Goal: Information Seeking & Learning: Check status

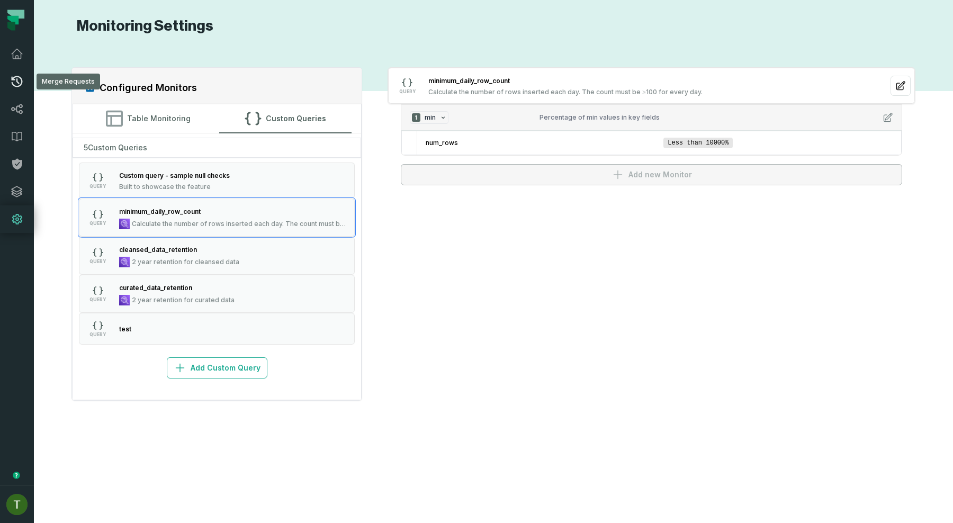
click at [26, 71] on link "Merge Requests" at bounding box center [17, 82] width 34 height 28
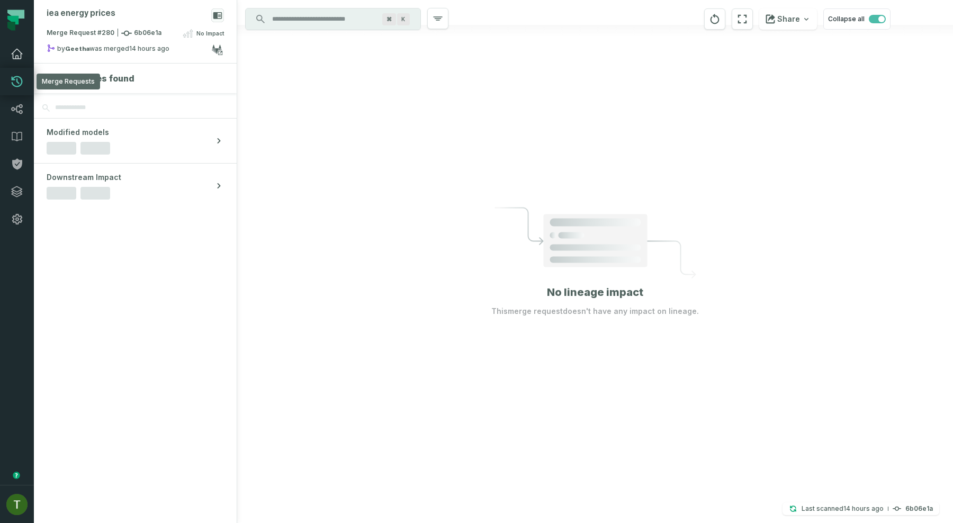
click at [25, 60] on link "Dashboard" at bounding box center [17, 54] width 34 height 28
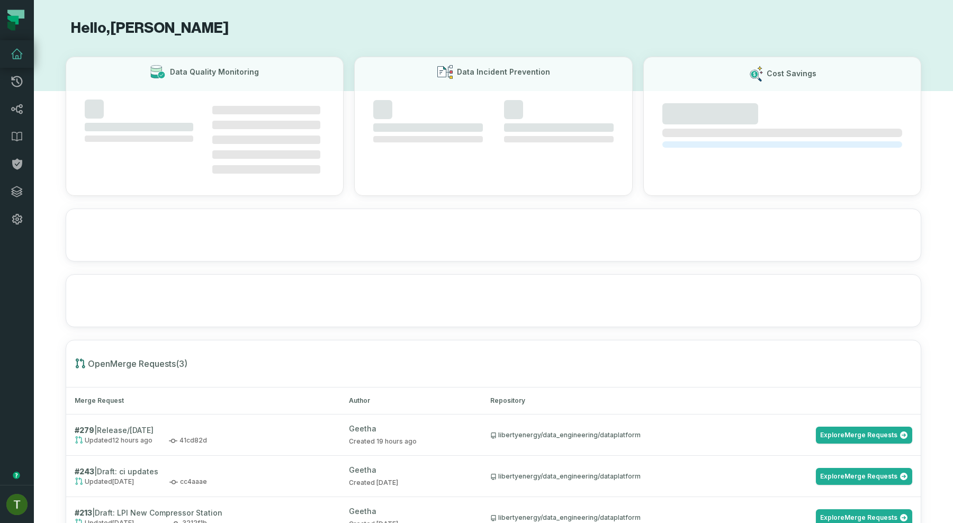
click at [12, 58] on icon at bounding box center [17, 54] width 13 height 13
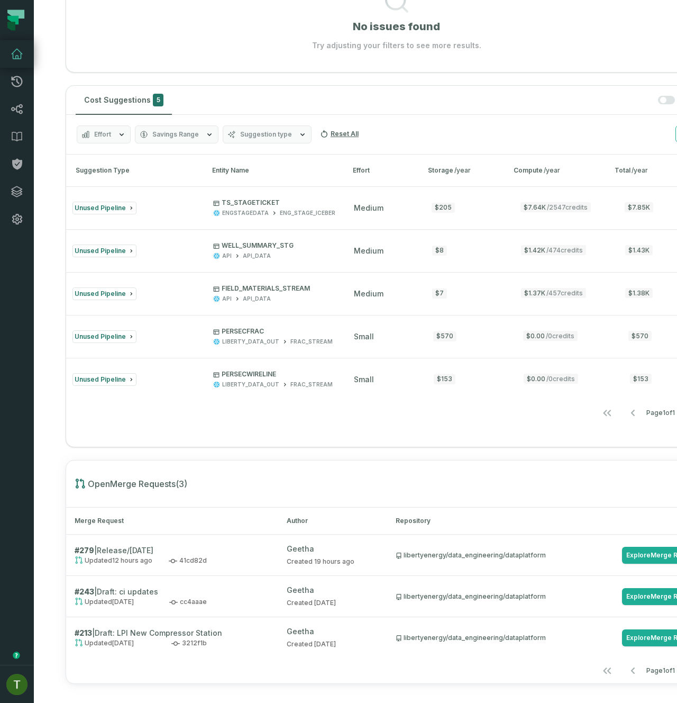
scroll to position [439, 0]
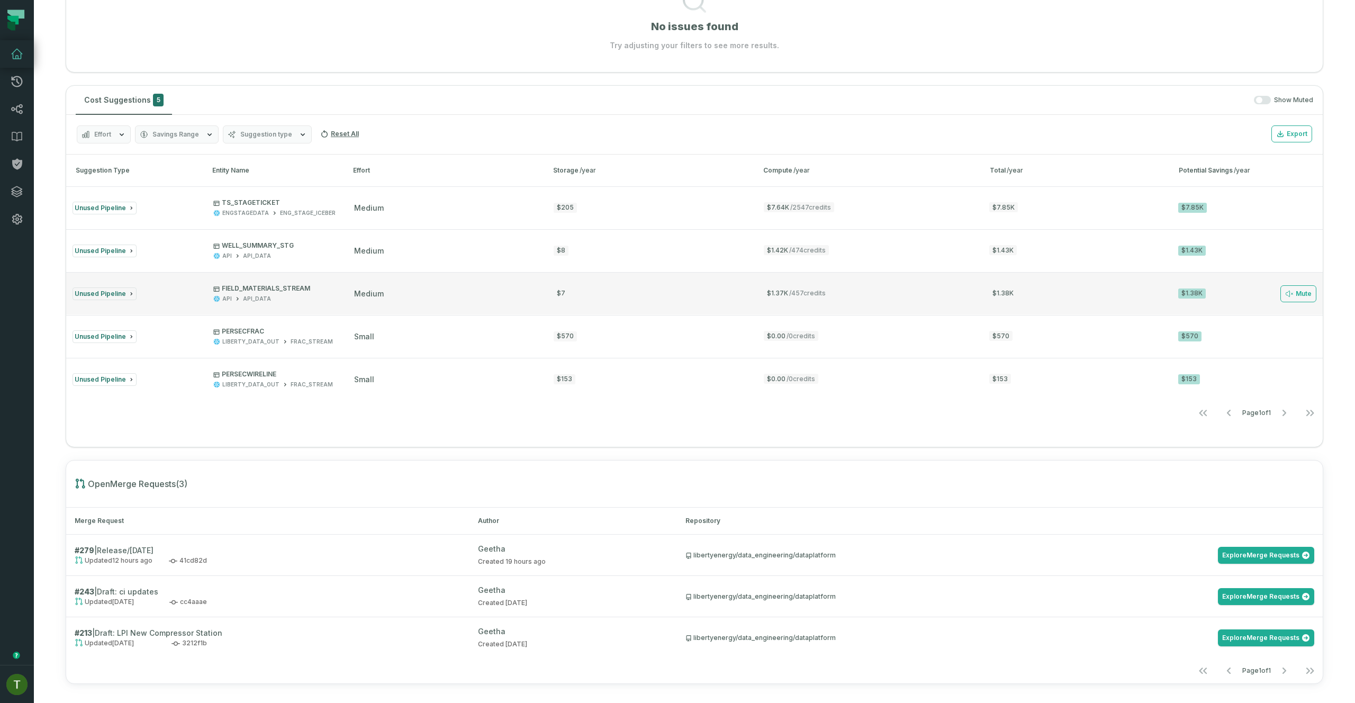
click at [952, 295] on div "$1.38K" at bounding box center [1074, 294] width 170 height 8
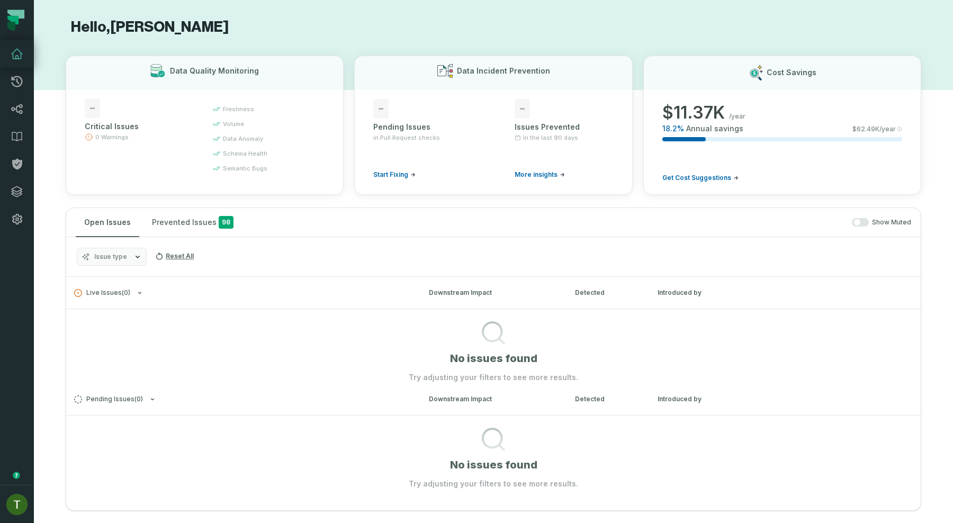
scroll to position [0, 0]
click at [170, 216] on button "Prevented Issues 98" at bounding box center [192, 223] width 98 height 29
click at [135, 228] on button "Open Issues" at bounding box center [108, 223] width 64 height 29
click at [133, 261] on icon "button" at bounding box center [137, 258] width 8 height 8
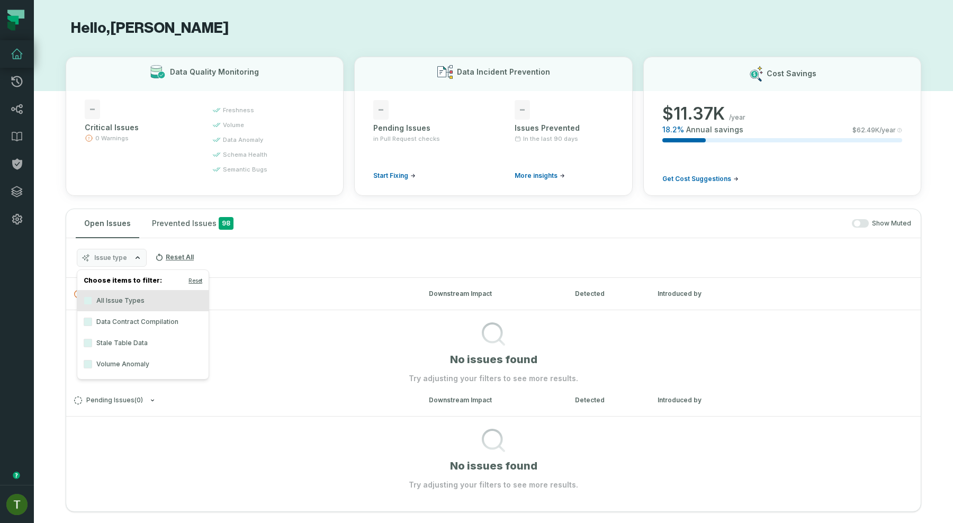
click at [133, 258] on icon "button" at bounding box center [137, 258] width 8 height 8
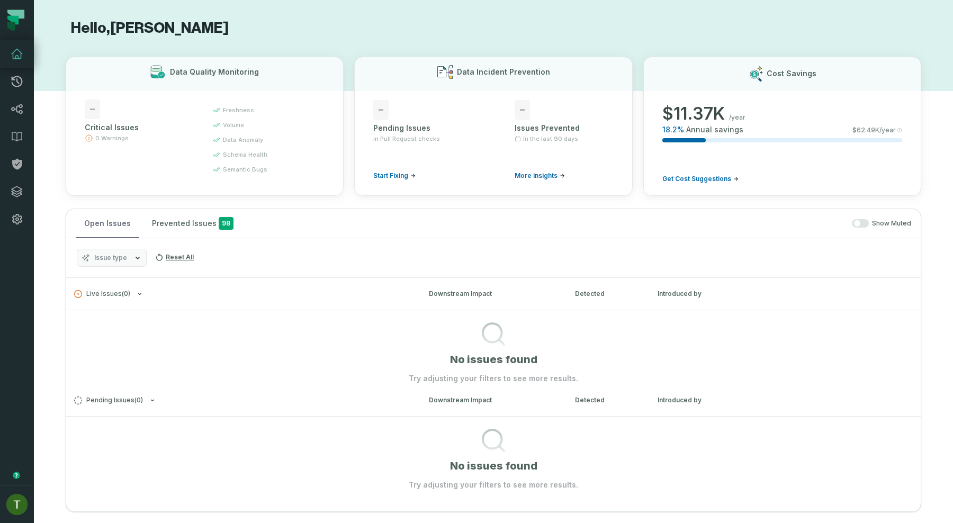
click at [119, 228] on button "Open Issues" at bounding box center [108, 223] width 64 height 29
click at [173, 229] on button "Prevented Issues 98" at bounding box center [192, 223] width 98 height 29
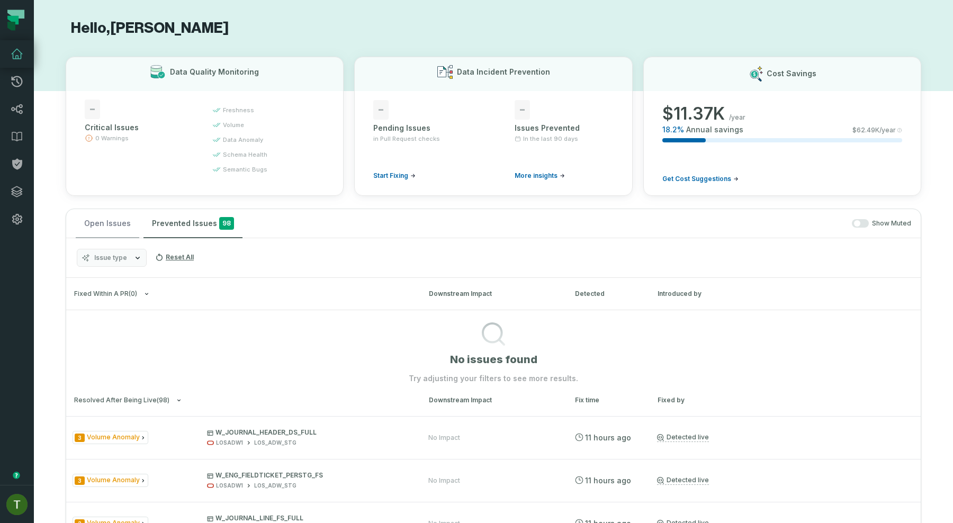
click at [122, 236] on button "Open Issues" at bounding box center [108, 223] width 64 height 29
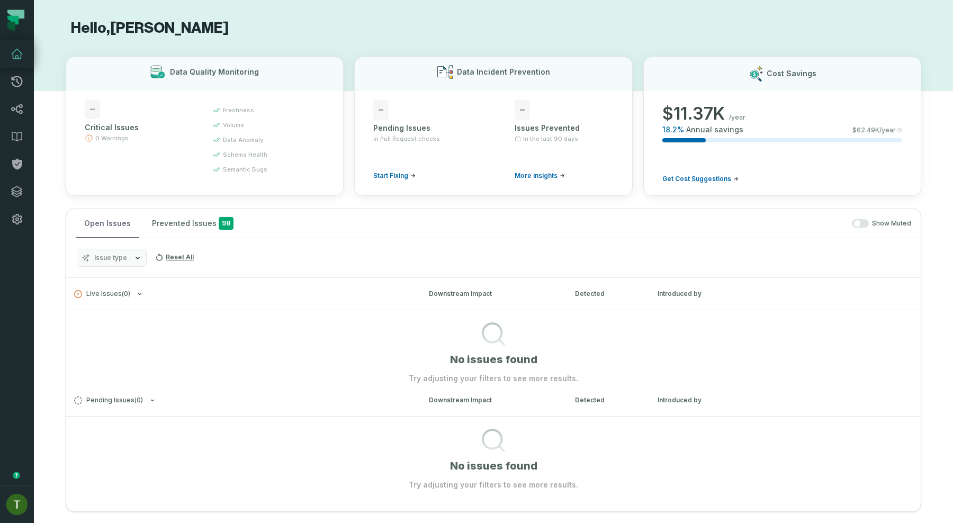
click at [98, 231] on button "Open Issues" at bounding box center [108, 223] width 64 height 29
click at [102, 234] on button "Open Issues" at bounding box center [108, 223] width 64 height 29
click at [168, 225] on button "Prevented Issues 98" at bounding box center [192, 223] width 98 height 29
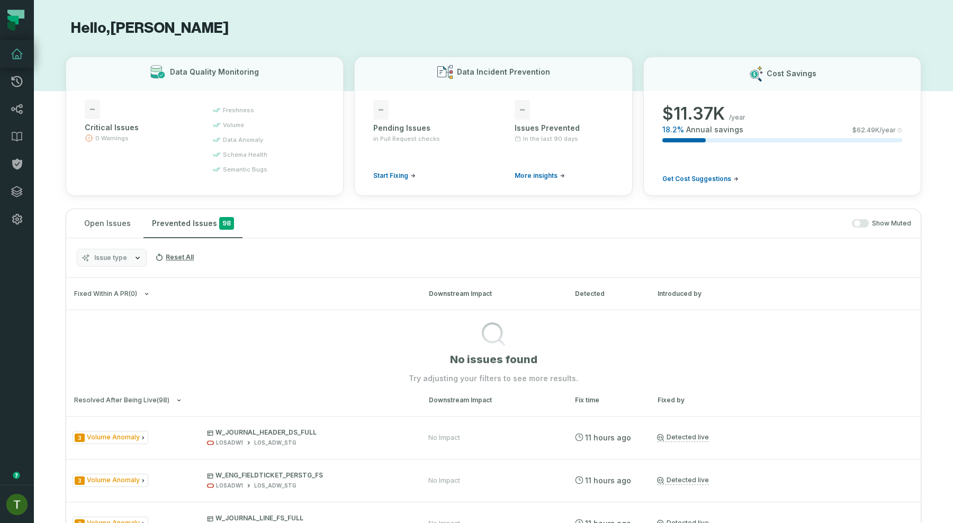
click at [138, 229] on div "Open Issues Prevented Issues 98 Show Muted" at bounding box center [493, 223] width 854 height 29
click at [200, 224] on button "Prevented Issues 98" at bounding box center [192, 223] width 99 height 29
click at [205, 221] on button "Prevented Issues 98" at bounding box center [192, 223] width 99 height 29
click at [144, 228] on button "Prevented Issues 98" at bounding box center [192, 223] width 99 height 29
click at [110, 232] on button "Open Issues" at bounding box center [108, 223] width 64 height 29
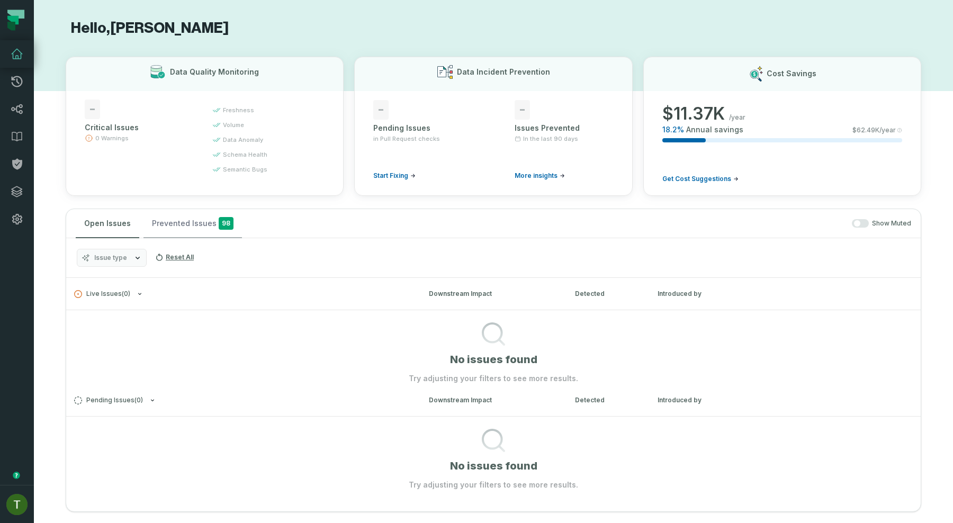
click at [193, 219] on button "Prevented Issues 98" at bounding box center [192, 223] width 98 height 29
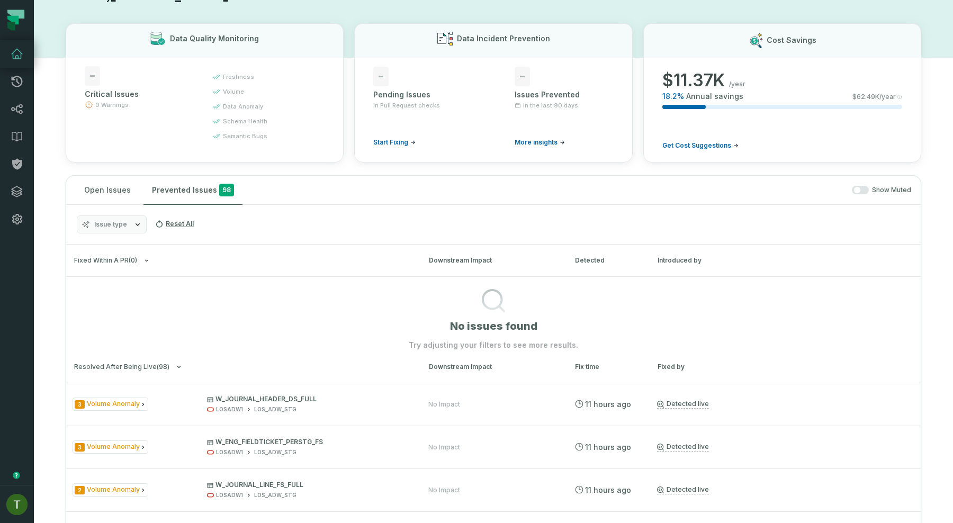
scroll to position [127, 0]
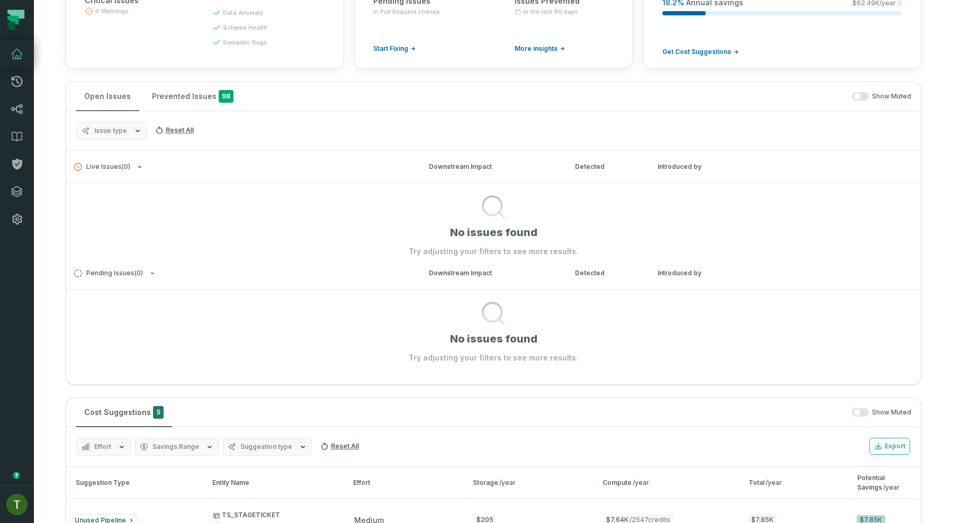
click at [86, 95] on button "Open Issues" at bounding box center [108, 96] width 64 height 29
click at [863, 96] on div "Show Muted" at bounding box center [578, 96] width 665 height 9
click at [855, 96] on button "button" at bounding box center [860, 96] width 17 height 8
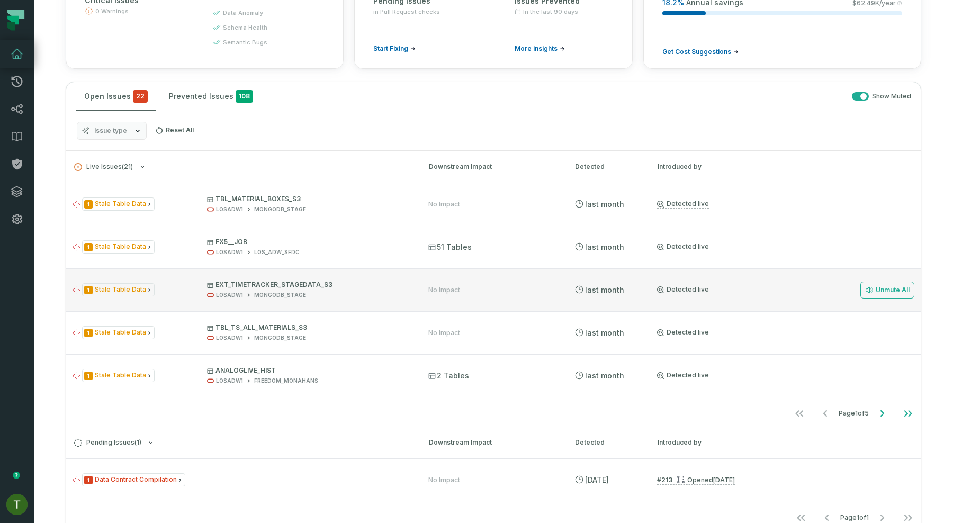
click at [457, 271] on div "1 Stale Table Data EXT_TIMETRACKER_STAGEDATA_S3 LOSADW1 MONGODB_STAGE No Impact…" at bounding box center [493, 289] width 854 height 42
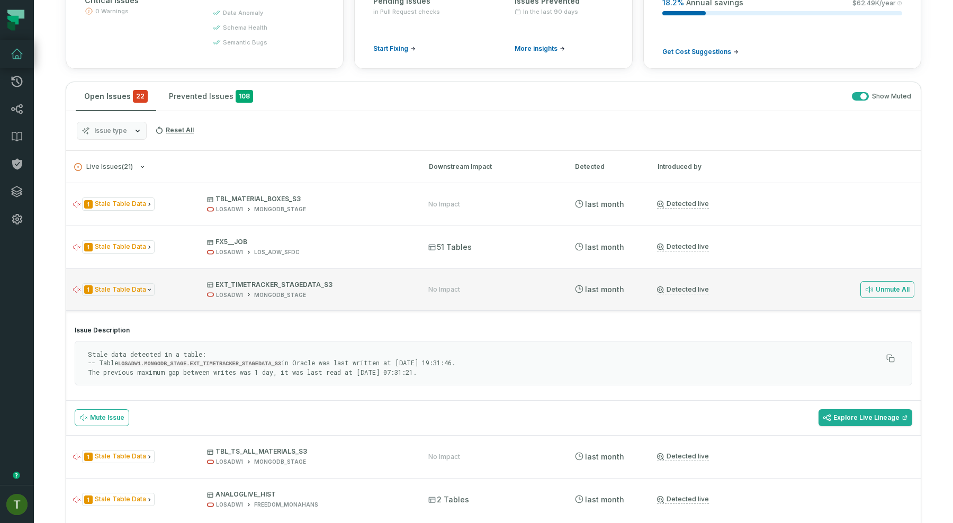
click at [457, 273] on div "1 Stale Table Data EXT_TIMETRACKER_STAGEDATA_S3 LOSADW1 MONGODB_STAGE No Impact…" at bounding box center [493, 289] width 854 height 42
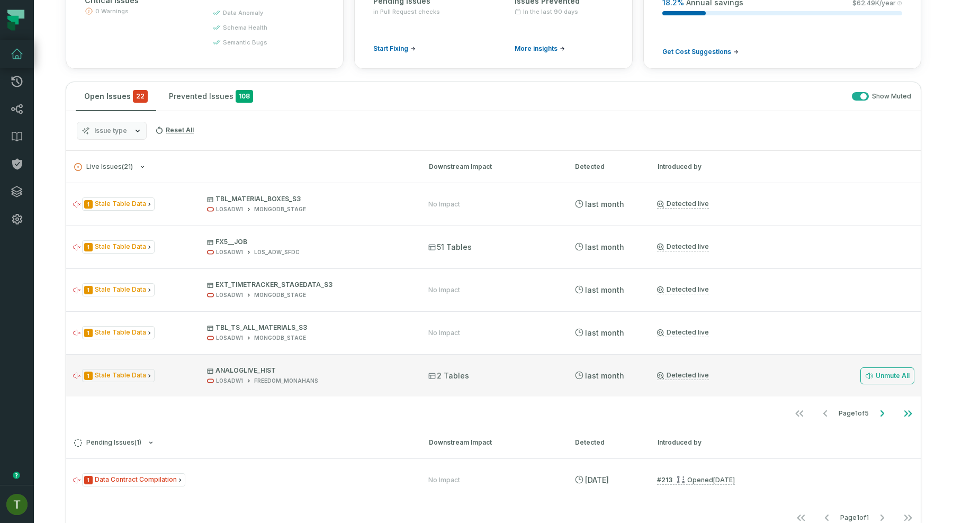
click at [377, 355] on div "1 Stale Table Data ANALOGLIVE_HIST LOSADW1 FREEDOM_MONAHANS 2 Tables [DATE] 9:4…" at bounding box center [493, 375] width 854 height 42
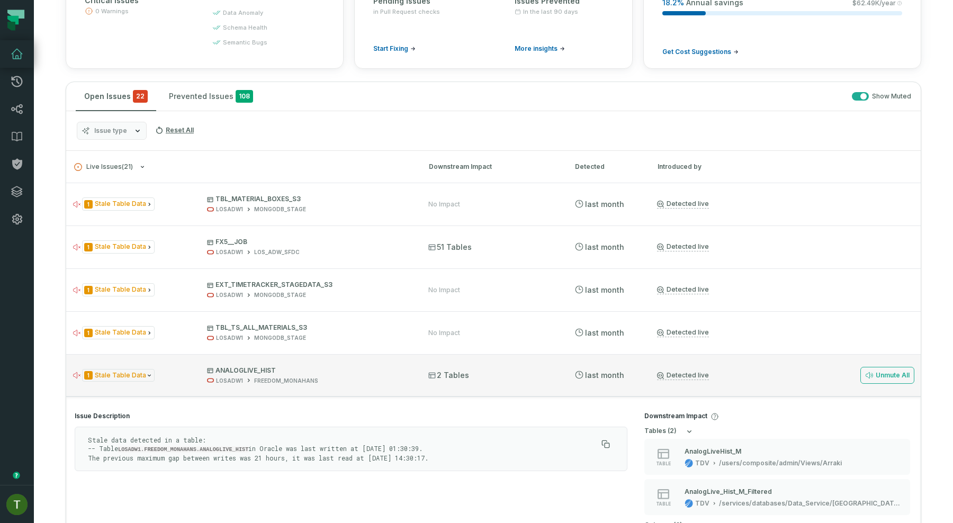
click at [377, 355] on div "1 Stale Table Data ANALOGLIVE_HIST LOSADW1 FREEDOM_MONAHANS 2 Tables [DATE] 9:4…" at bounding box center [493, 375] width 854 height 42
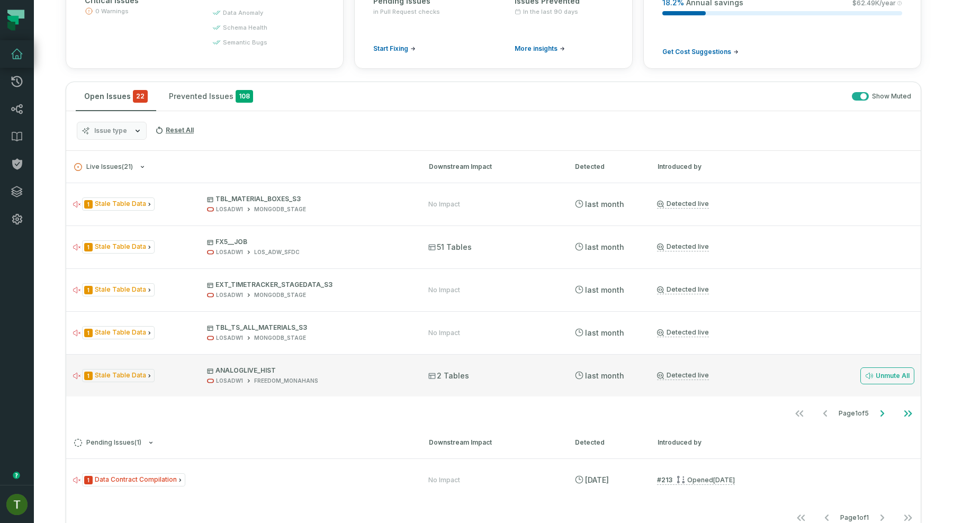
click at [377, 355] on div "1 Stale Table Data ANALOGLIVE_HIST LOSADW1 FREEDOM_MONAHANS 2 Tables [DATE] 9:4…" at bounding box center [493, 375] width 854 height 42
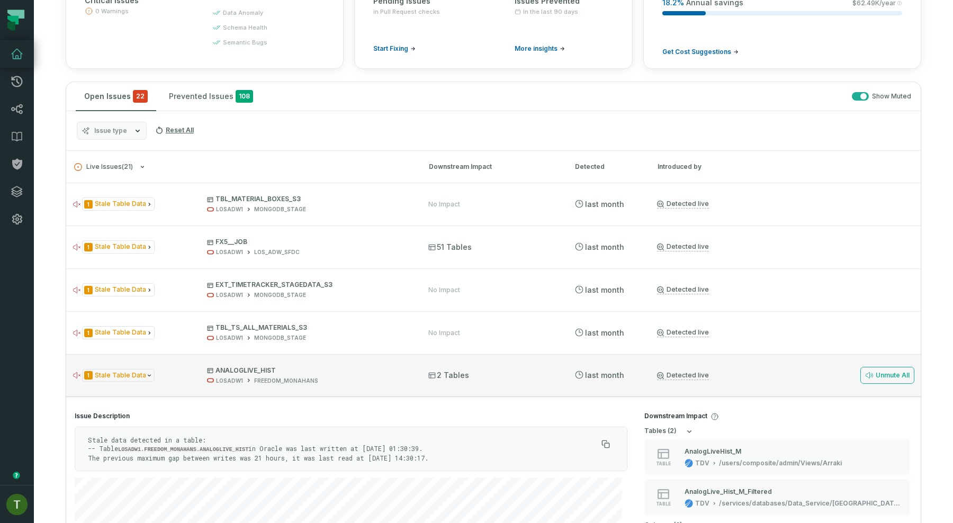
click at [377, 356] on div "1 Stale Table Data ANALOGLIVE_HIST LOSADW1 FREEDOM_MONAHANS 2 Tables [DATE] 9:4…" at bounding box center [493, 375] width 854 height 42
